Goal: Task Accomplishment & Management: Manage account settings

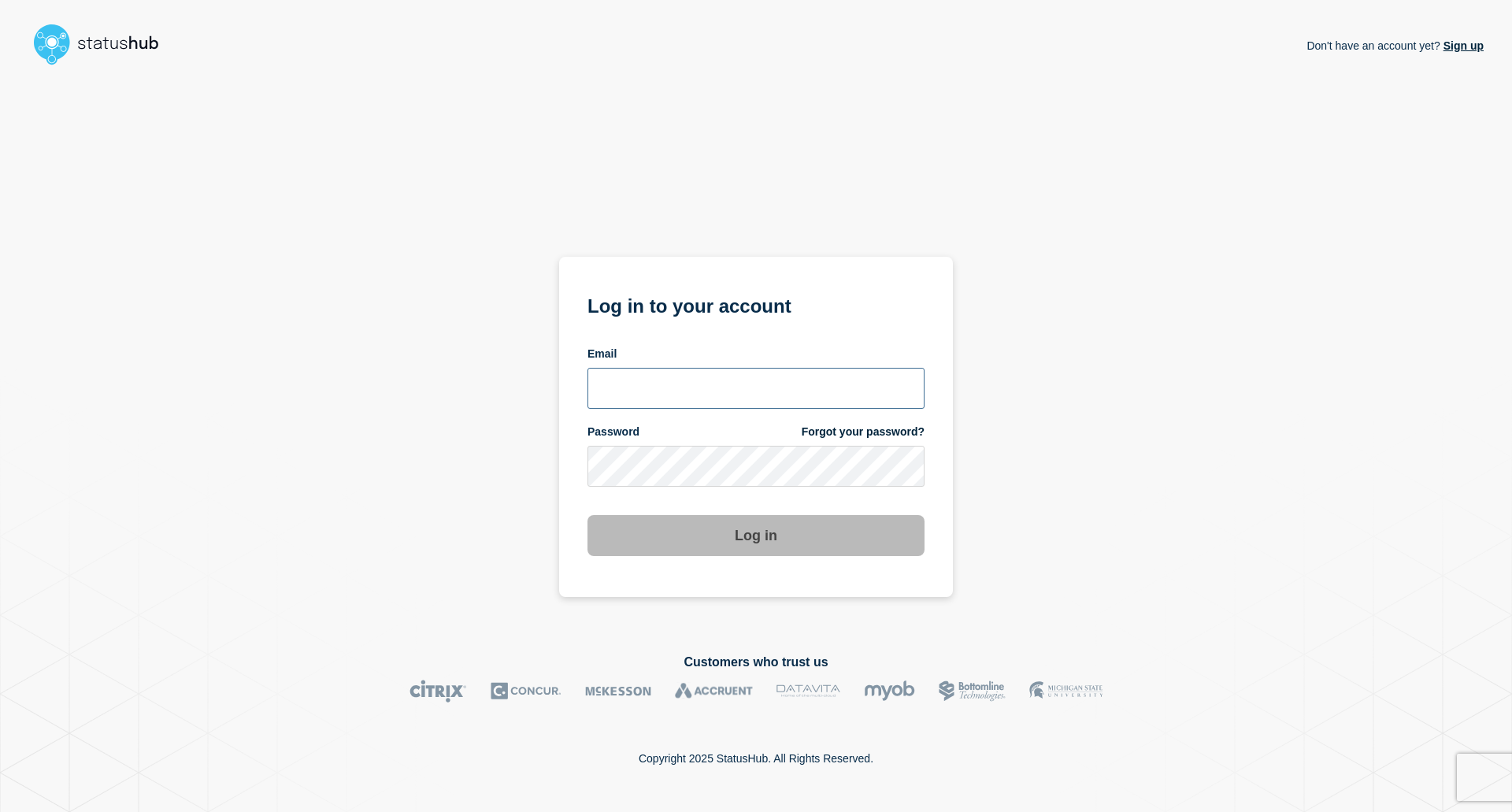
type input "[EMAIL_ADDRESS][DOMAIN_NAME]"
click at [774, 550] on button "Log in" at bounding box center [756, 535] width 337 height 41
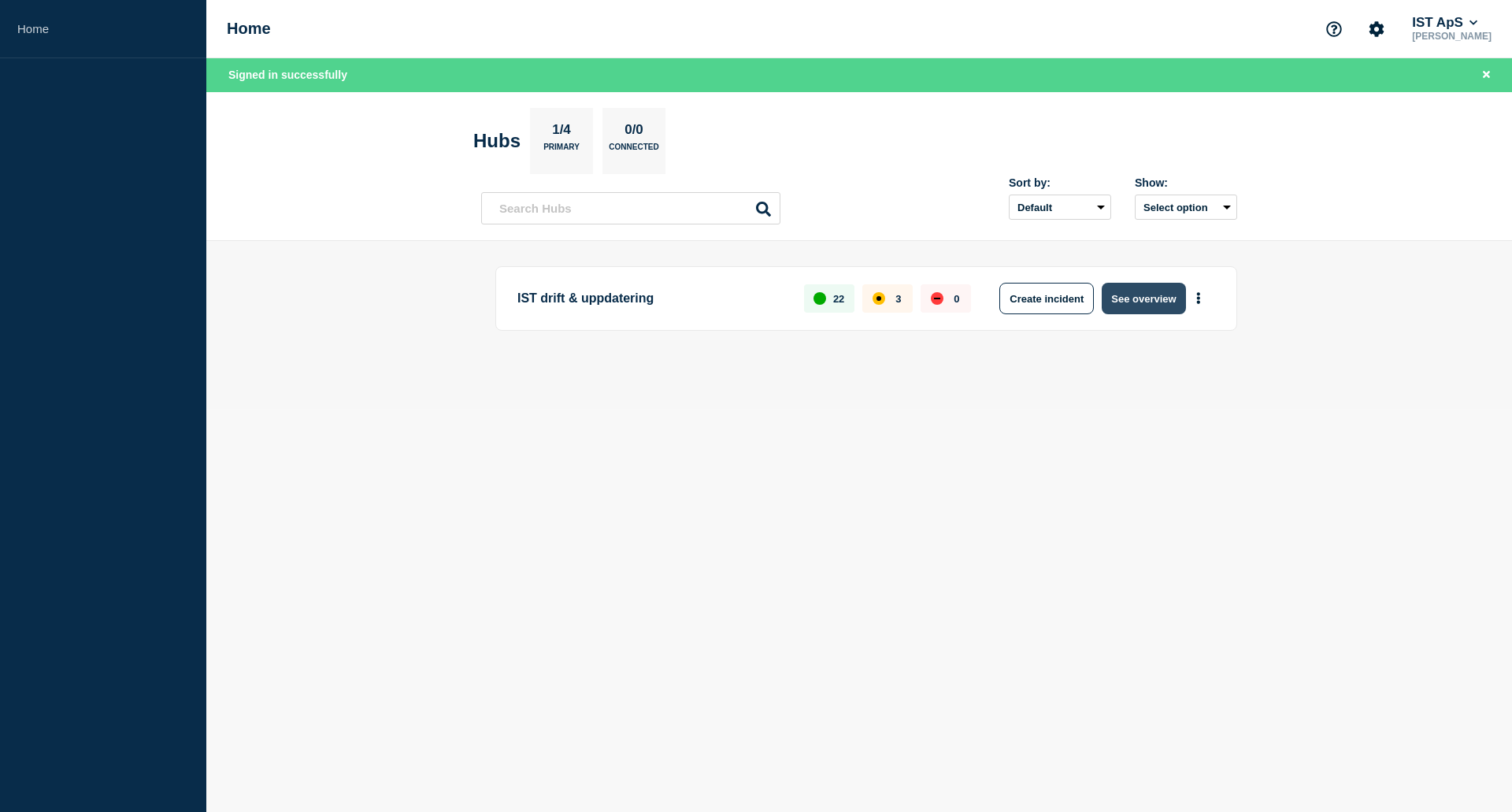
click at [1155, 304] on button "See overview" at bounding box center [1143, 298] width 84 height 31
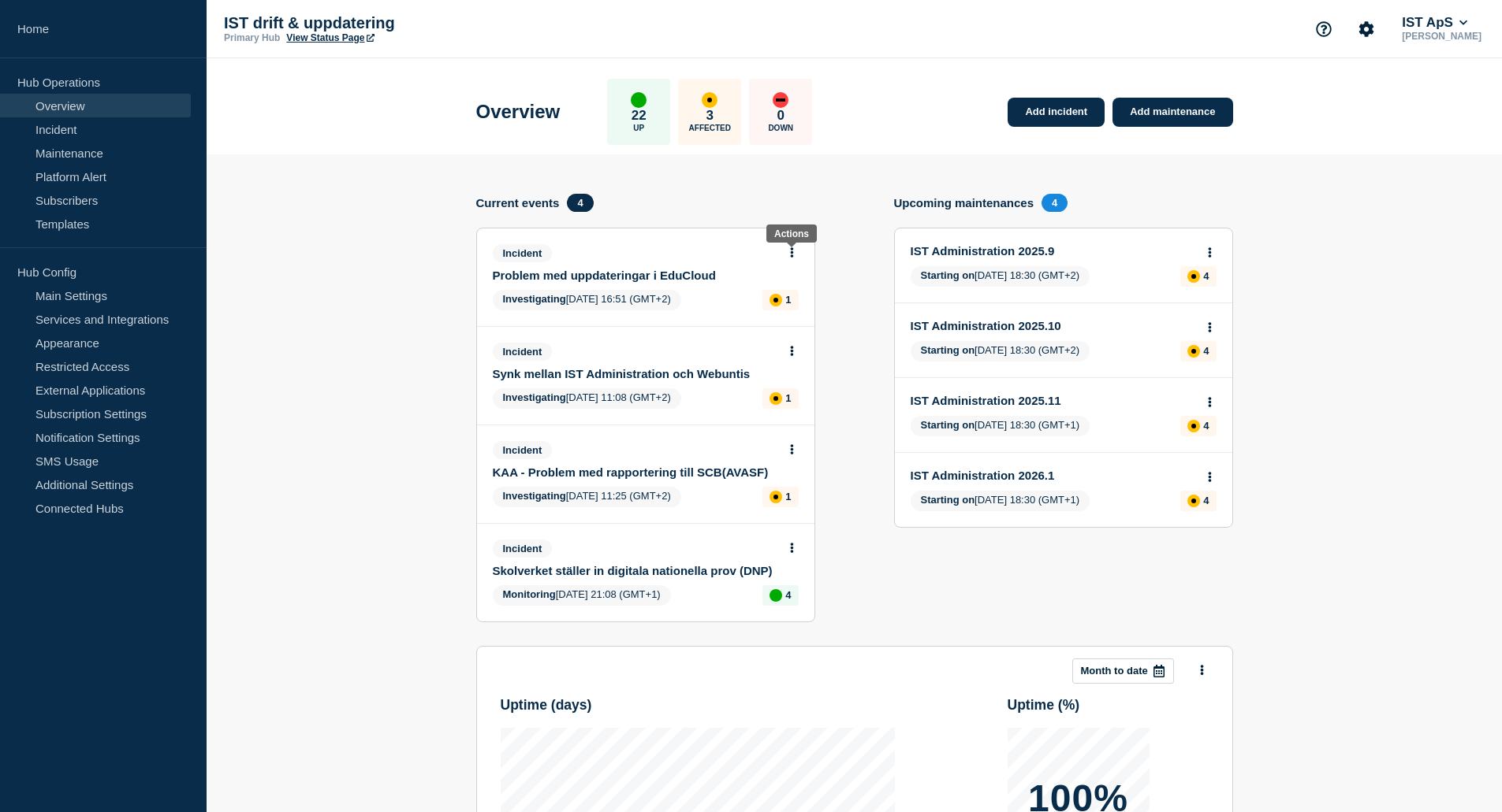
click at [790, 252] on icon at bounding box center [792, 252] width 4 height 10
click at [789, 309] on link "Update incident" at bounding box center [791, 310] width 76 height 12
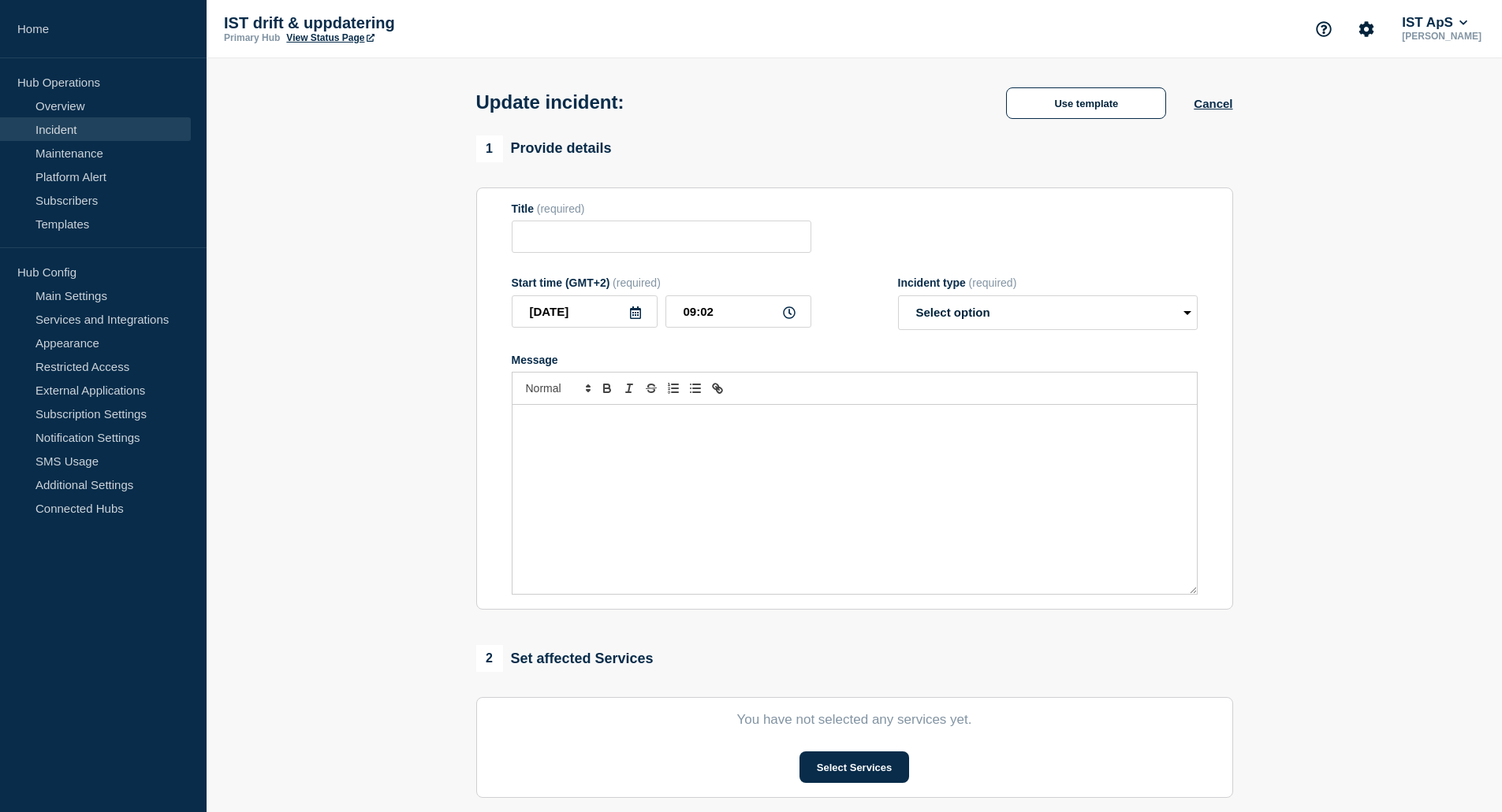
type input "Problem med uppdateringar i EduCloud"
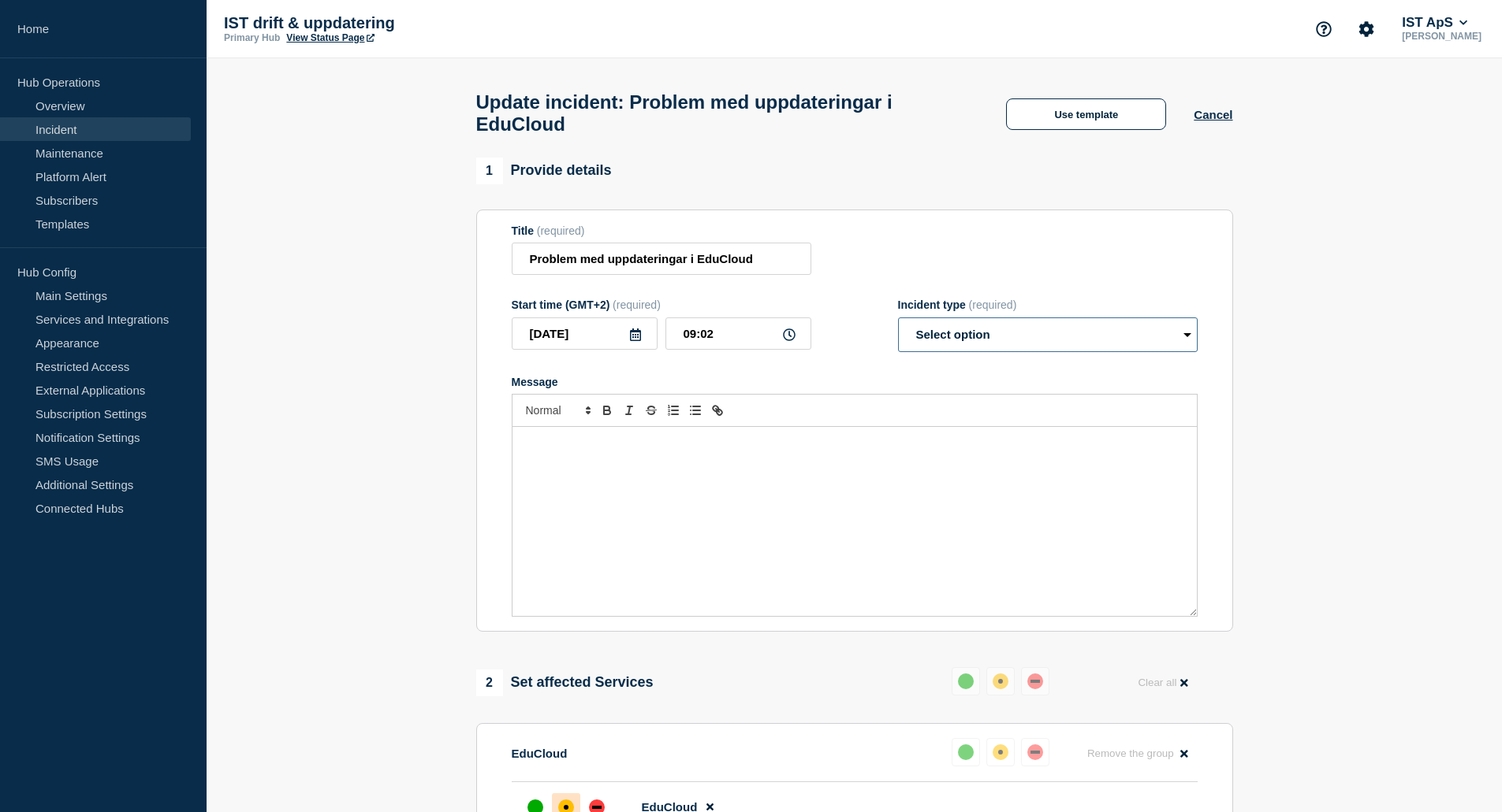
click at [980, 352] on select "Select option Investigating Identified Monitoring Resolved" at bounding box center [1047, 335] width 299 height 35
select select "resolved"
click at [898, 324] on select "Select option Investigating Identified Monitoring Resolved" at bounding box center [1047, 335] width 299 height 35
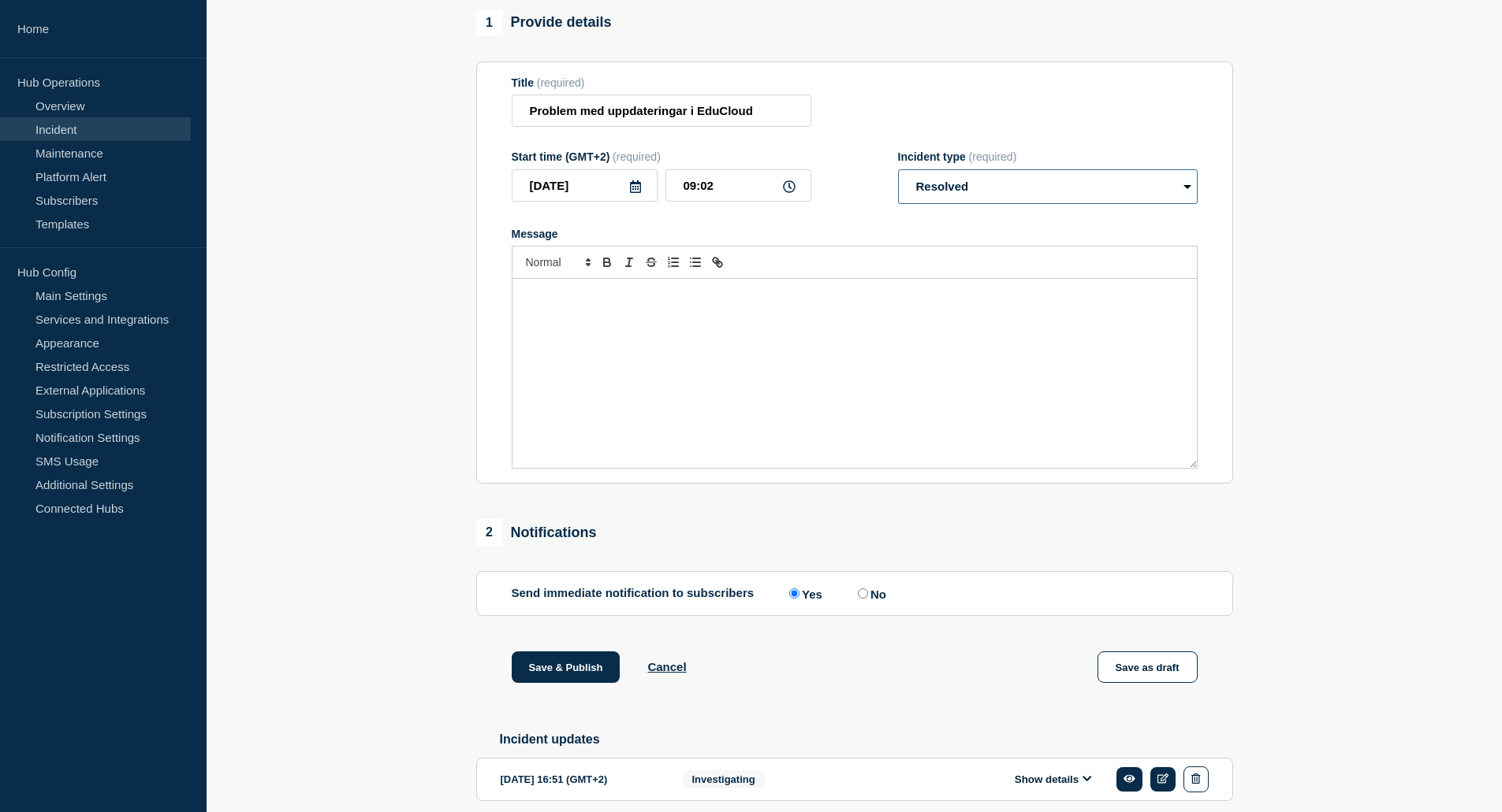
scroll to position [223, 0]
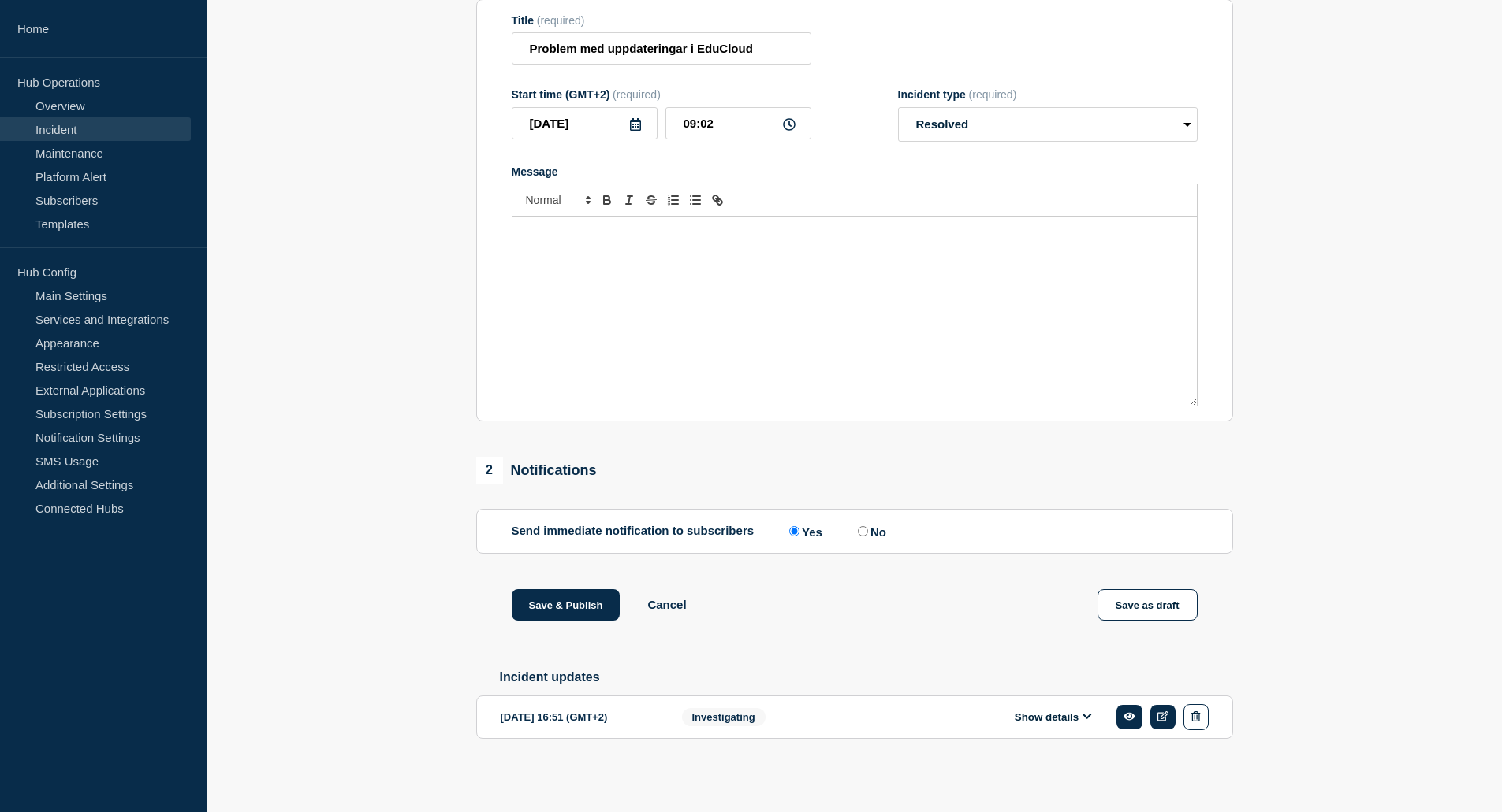
click at [1089, 721] on icon at bounding box center [1087, 716] width 9 height 10
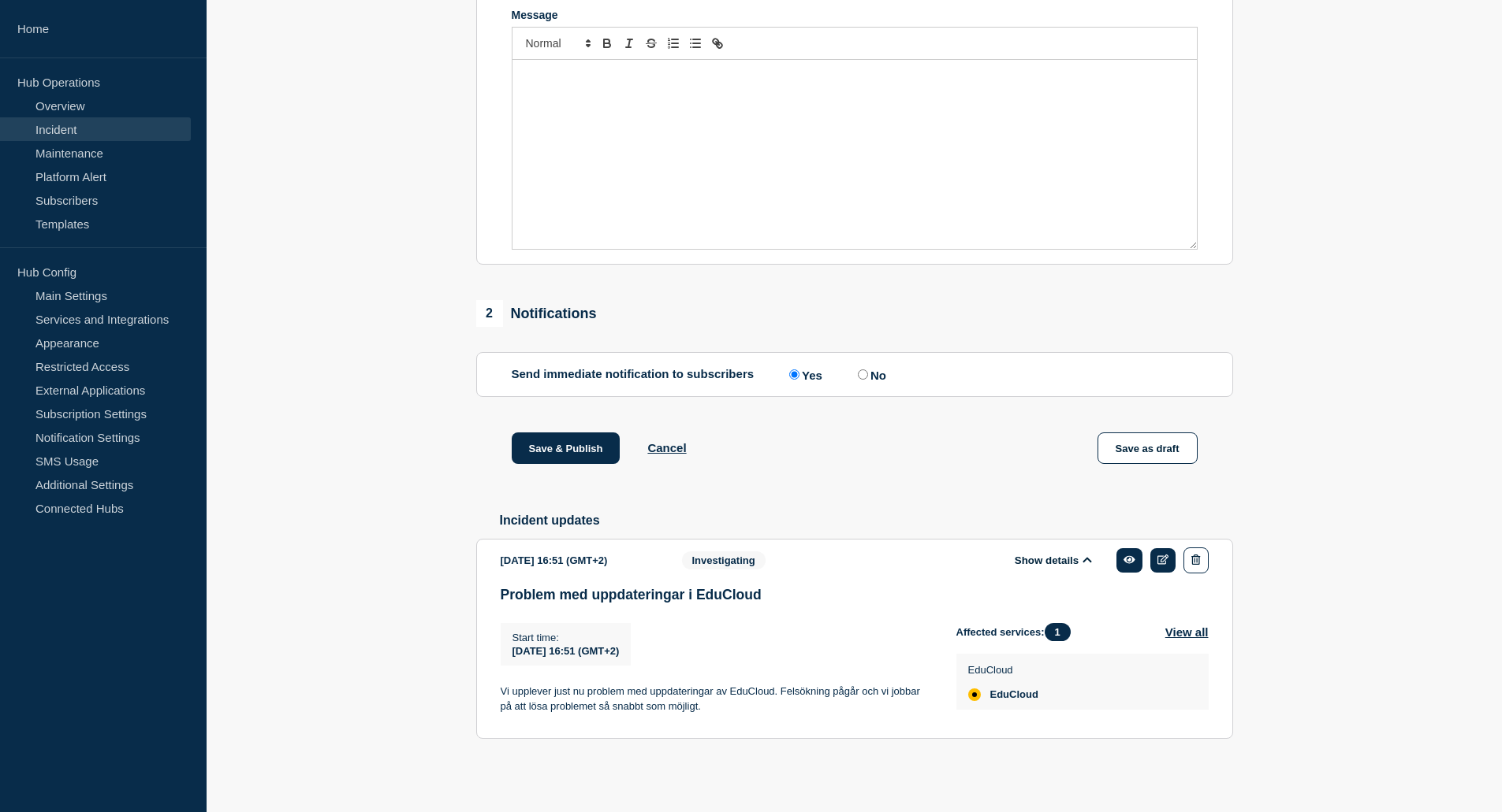
scroll to position [381, 0]
drag, startPoint x: 498, startPoint y: 693, endPoint x: 837, endPoint y: 711, distance: 339.5
click at [837, 711] on section "2025-09-03 16:51 (GMT+2) Show details Investigating Problem med uppdateringar i…" at bounding box center [855, 638] width 757 height 201
copy p "Vi upplever just nu problem med uppdateringar av EduCloud. Felsökning pågår och…"
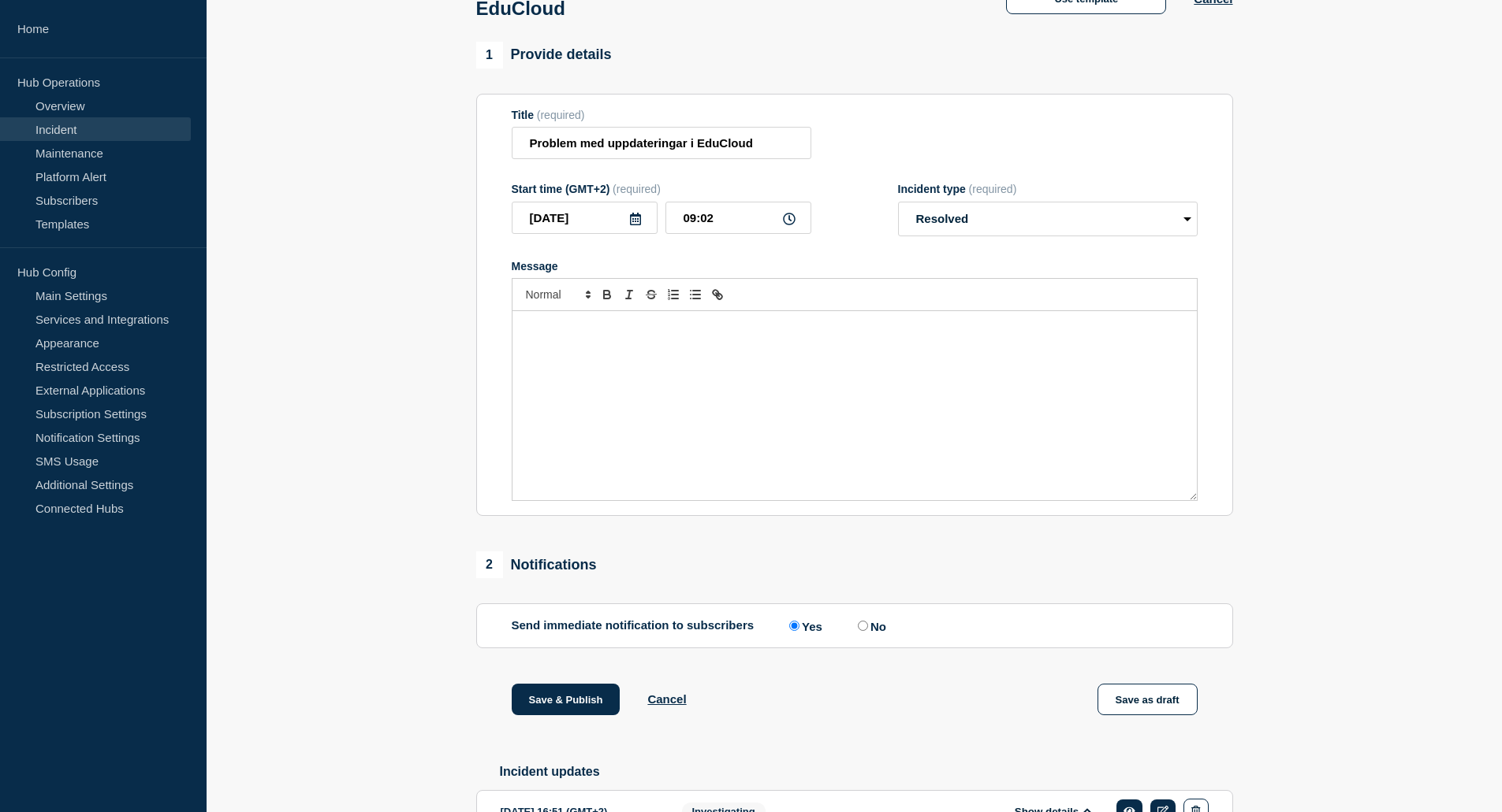
scroll to position [65, 0]
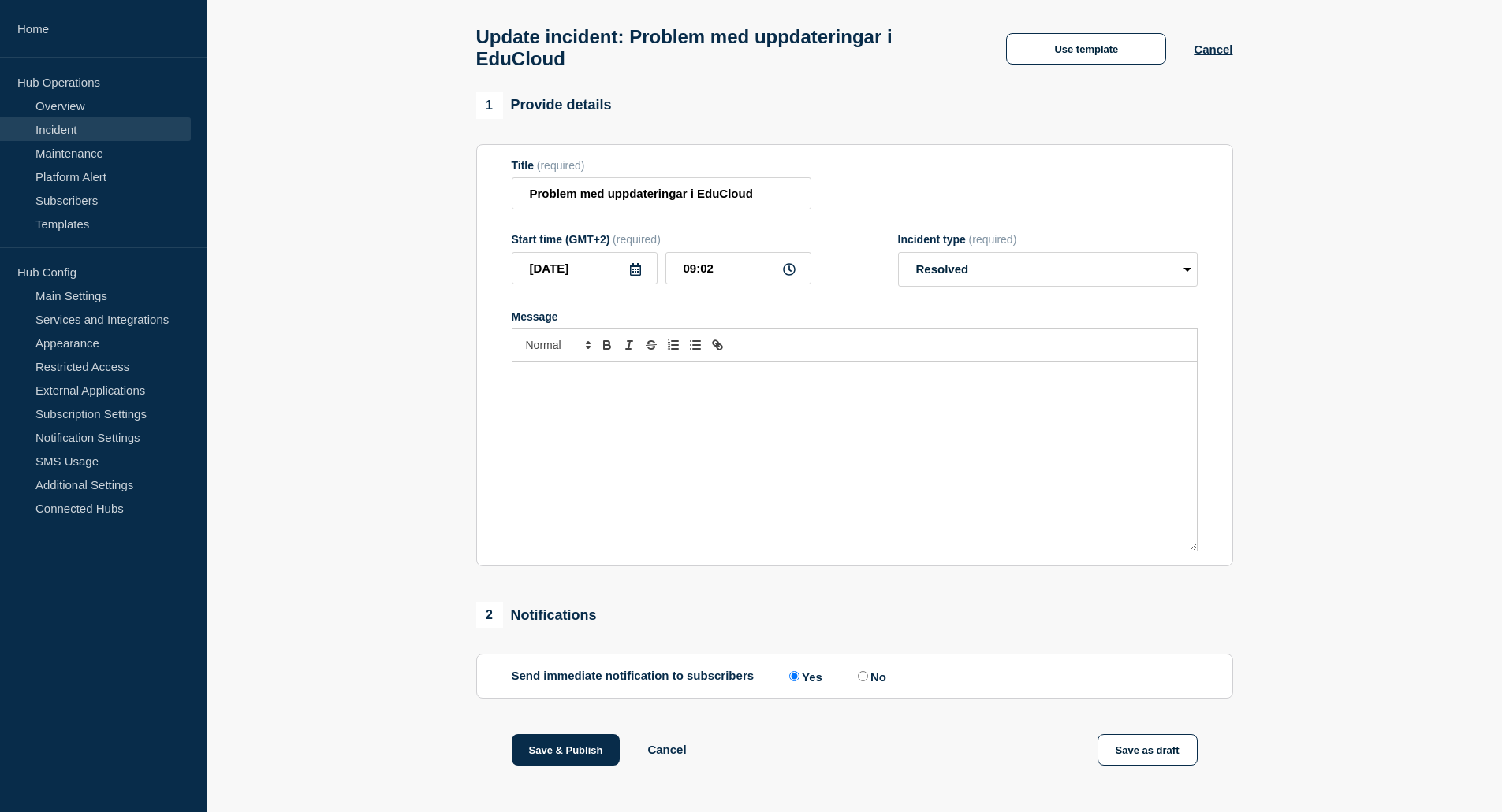
click at [759, 413] on div "Message" at bounding box center [854, 456] width 684 height 190
drag, startPoint x: 600, startPoint y: 381, endPoint x: 687, endPoint y: 381, distance: 87.0
click at [601, 381] on p "Problemet med uppdateringar av EduCloud är nu åtgärdat och tjänsten fungerar so…" at bounding box center [855, 378] width 660 height 14
copy p "Uppdateringar av EduCloud är nu åtgärdat och tjänsten fungerar som vanligt igen."
click at [938, 395] on div "Uppdateringar av EduCloud är nu åtgärdat och tjänsten fungerar som vanligt igen." at bounding box center [854, 456] width 684 height 190
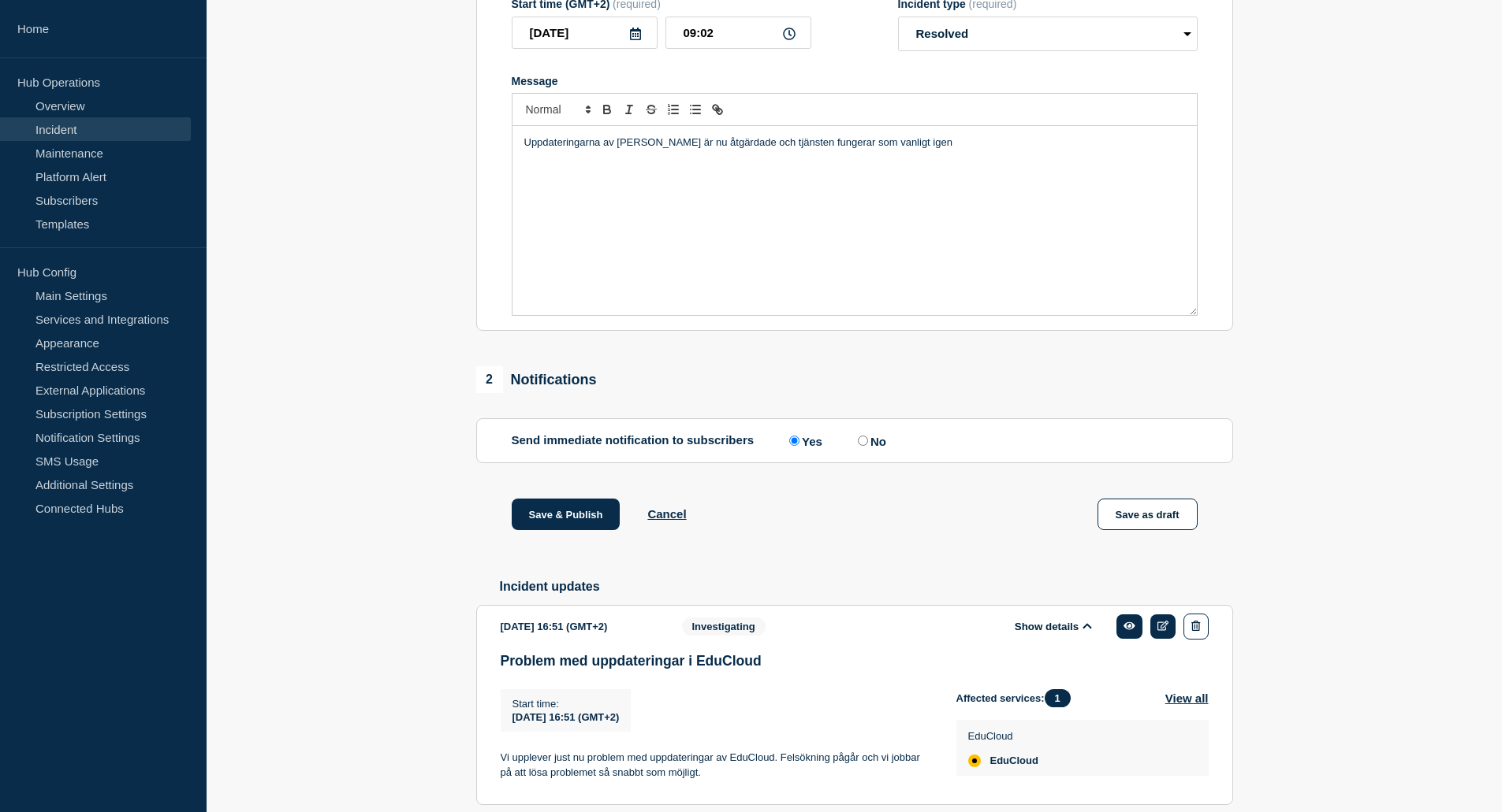
scroll to position [381, 0]
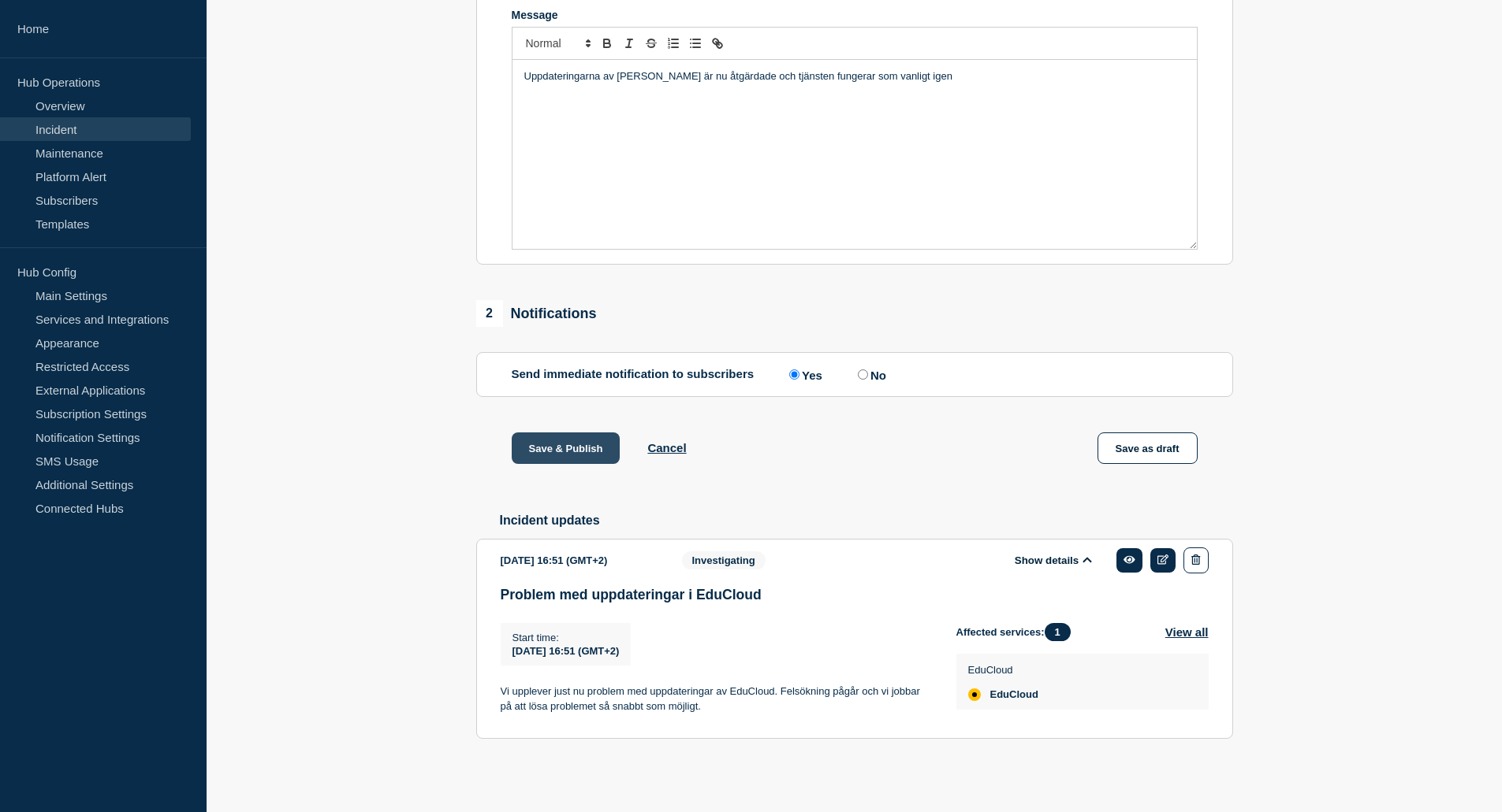
click at [573, 444] on button "Save & Publish" at bounding box center [565, 448] width 108 height 31
